Goal: Information Seeking & Learning: Learn about a topic

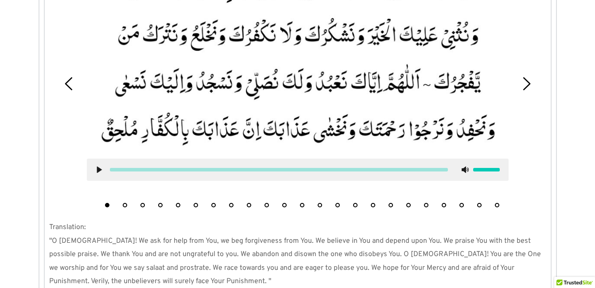
scroll to position [939, 0]
click at [392, 202] on button "17" at bounding box center [390, 204] width 4 height 4
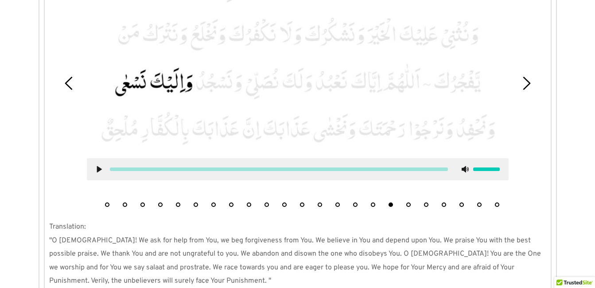
click at [407, 202] on button "18" at bounding box center [408, 204] width 4 height 4
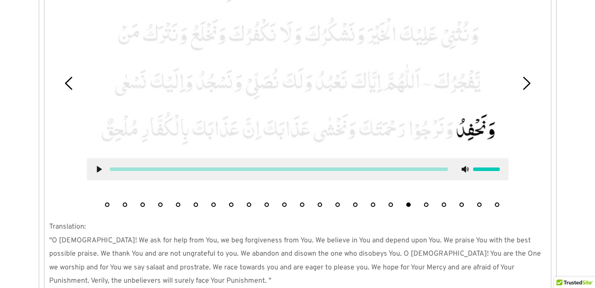
click at [101, 166] on use at bounding box center [99, 169] width 5 height 7
click at [98, 166] on use at bounding box center [99, 169] width 6 height 7
click at [425, 198] on li "19" at bounding box center [426, 202] width 9 height 9
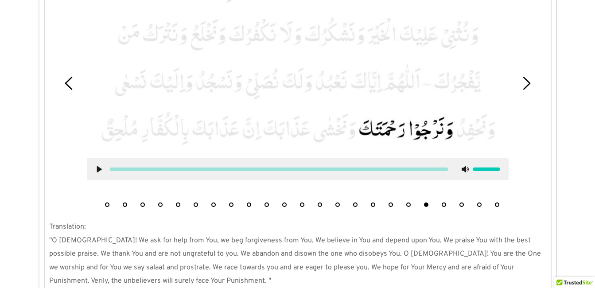
click at [101, 166] on icon at bounding box center [99, 169] width 7 height 7
click at [99, 166] on icon at bounding box center [99, 169] width 7 height 7
click at [445, 202] on button "20" at bounding box center [443, 204] width 4 height 4
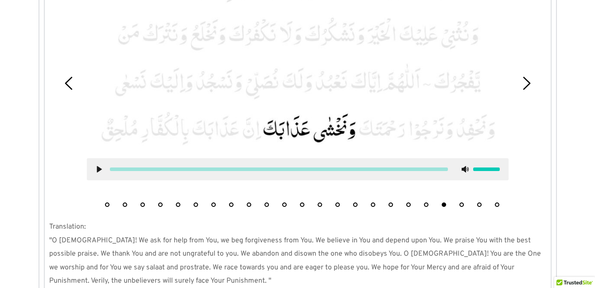
click at [100, 166] on icon at bounding box center [99, 169] width 7 height 7
click at [97, 166] on use at bounding box center [99, 169] width 6 height 7
click at [462, 198] on li "21" at bounding box center [461, 202] width 9 height 9
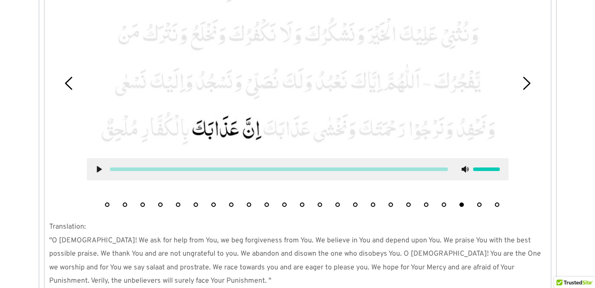
click at [478, 198] on li "22" at bounding box center [479, 202] width 9 height 9
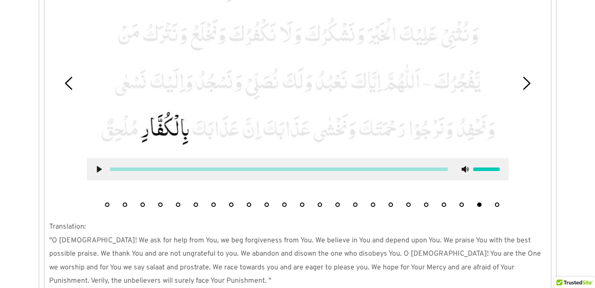
drag, startPoint x: 494, startPoint y: 189, endPoint x: 498, endPoint y: 192, distance: 5.0
click at [498, 198] on li "23" at bounding box center [496, 202] width 9 height 9
click at [419, 97] on picture at bounding box center [298, 57] width 422 height 183
